Goal: Find specific page/section: Find specific page/section

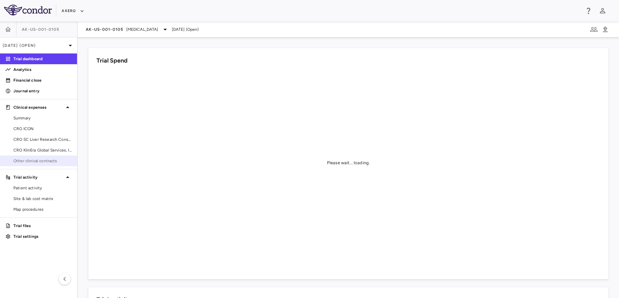
click at [37, 157] on link "Other clinical contracts" at bounding box center [38, 161] width 77 height 10
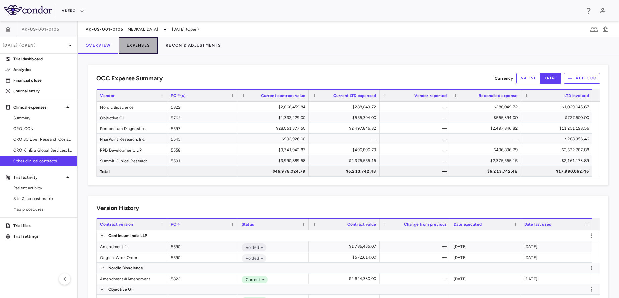
click at [132, 41] on button "Expenses" at bounding box center [138, 45] width 39 height 16
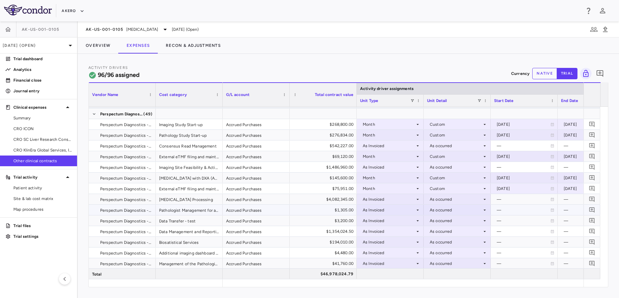
scroll to position [199, 0]
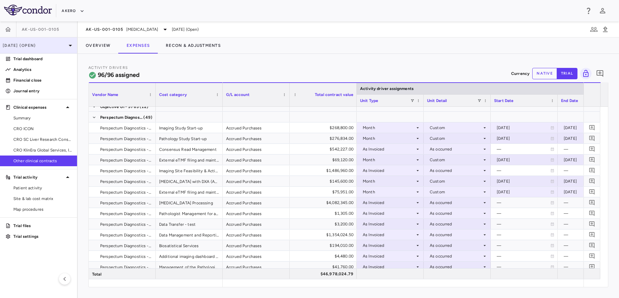
click at [44, 45] on p "Sep 2025 (Open)" at bounding box center [35, 46] width 64 height 6
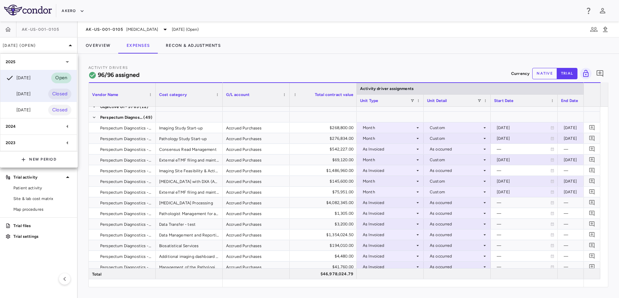
click at [30, 94] on div "Jun 2025" at bounding box center [18, 94] width 25 height 8
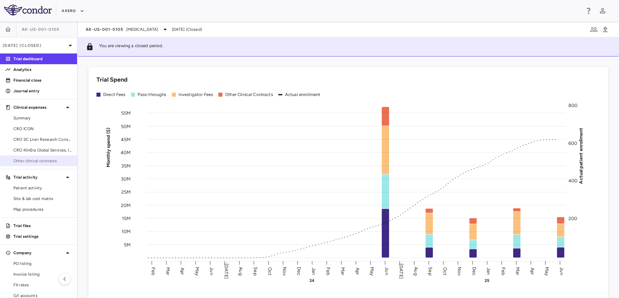
click at [33, 161] on span "Other clinical contracts" at bounding box center [42, 161] width 58 height 6
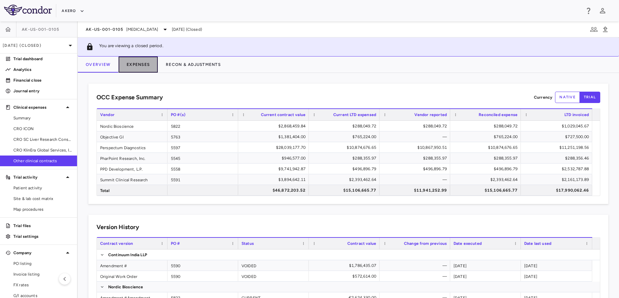
click at [147, 64] on button "Expenses" at bounding box center [138, 65] width 39 height 16
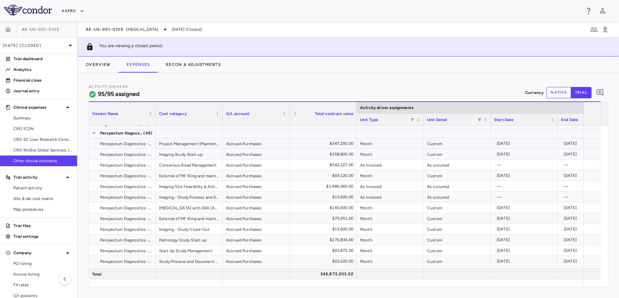
scroll to position [202, 0]
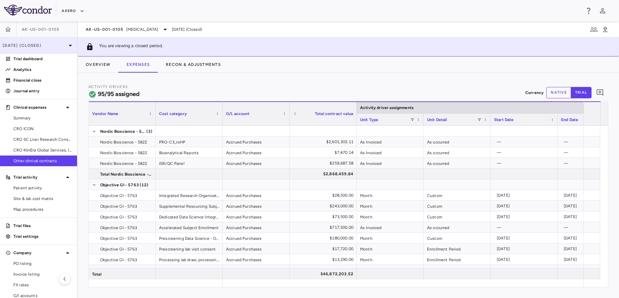
click at [39, 42] on div "Jun 2025 (Closed)" at bounding box center [38, 45] width 77 height 16
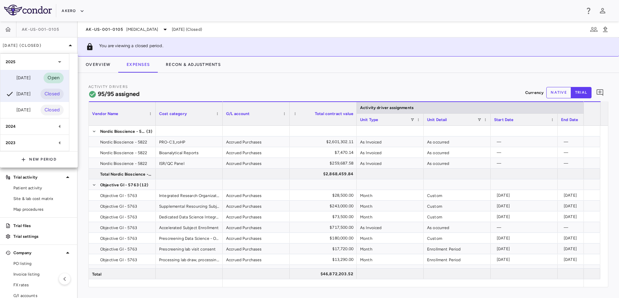
click at [30, 80] on div "Sep 2025" at bounding box center [18, 78] width 25 height 8
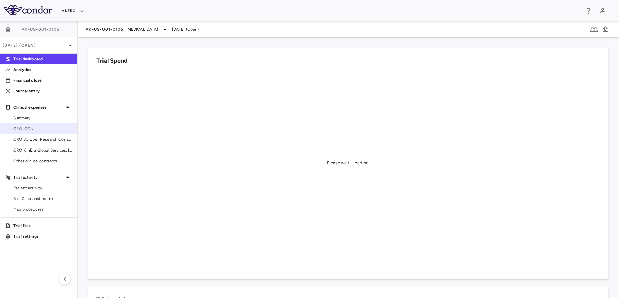
click at [38, 126] on span "CRO ICON" at bounding box center [42, 129] width 58 height 6
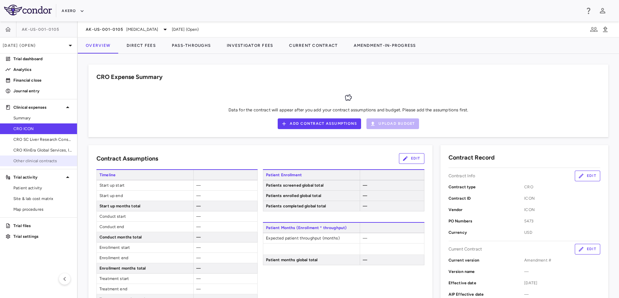
click at [33, 162] on span "Other clinical contracts" at bounding box center [42, 161] width 58 height 6
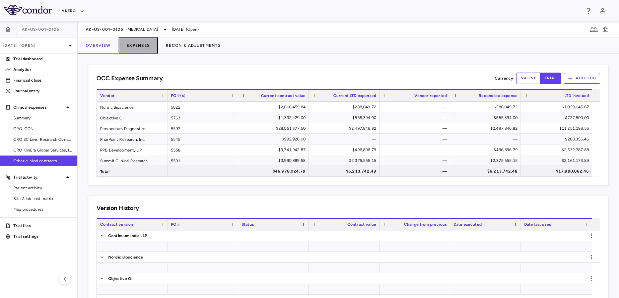
click at [135, 49] on button "Expenses" at bounding box center [138, 45] width 39 height 16
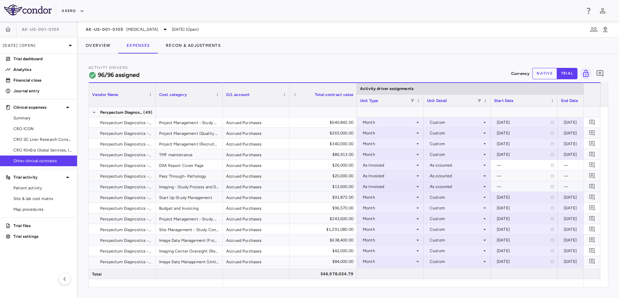
scroll to position [509, 0]
